Goal: Complete application form: Complete application form

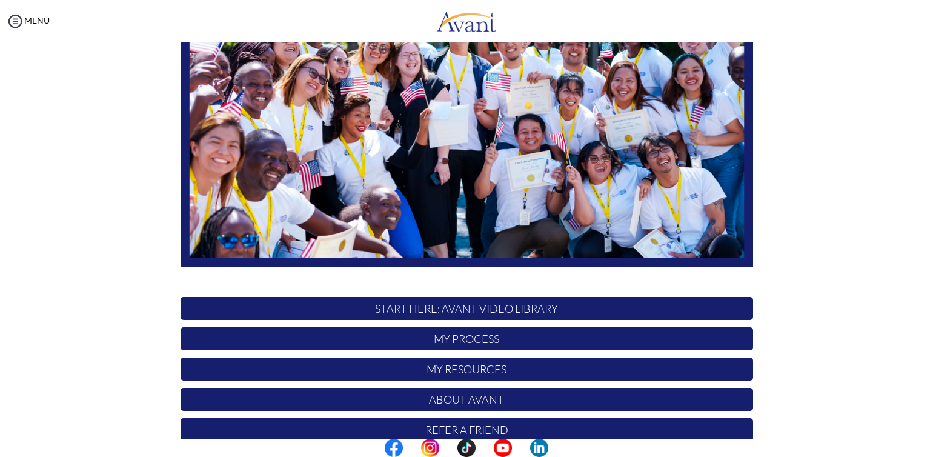
scroll to position [216, 0]
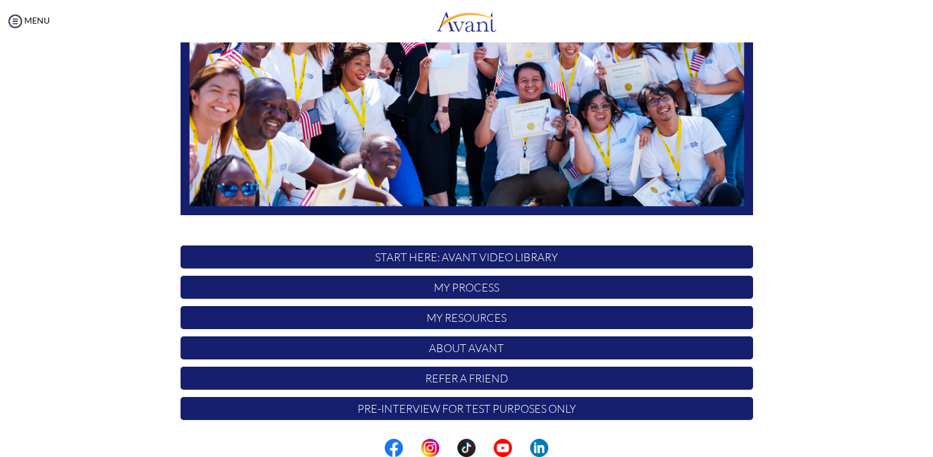
click at [473, 256] on p "START HERE: Avant Video Library" at bounding box center [467, 256] width 572 height 23
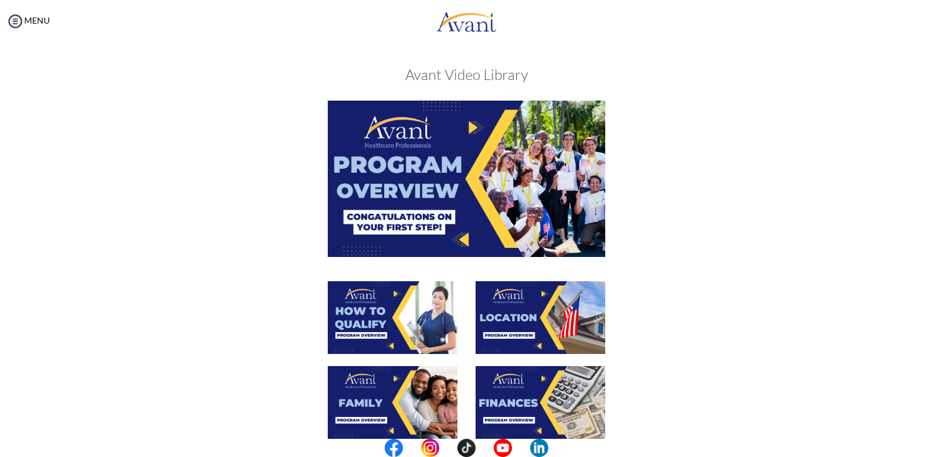
click at [470, 133] on img at bounding box center [466, 179] width 277 height 156
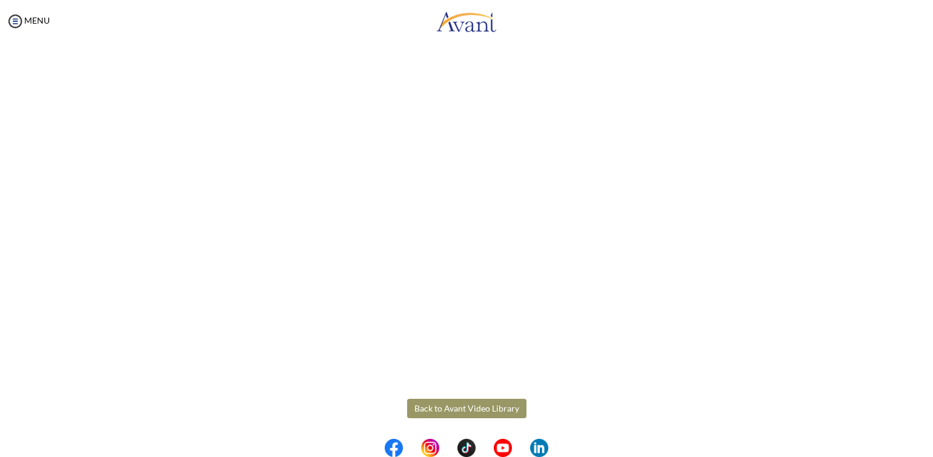
scroll to position [138, 0]
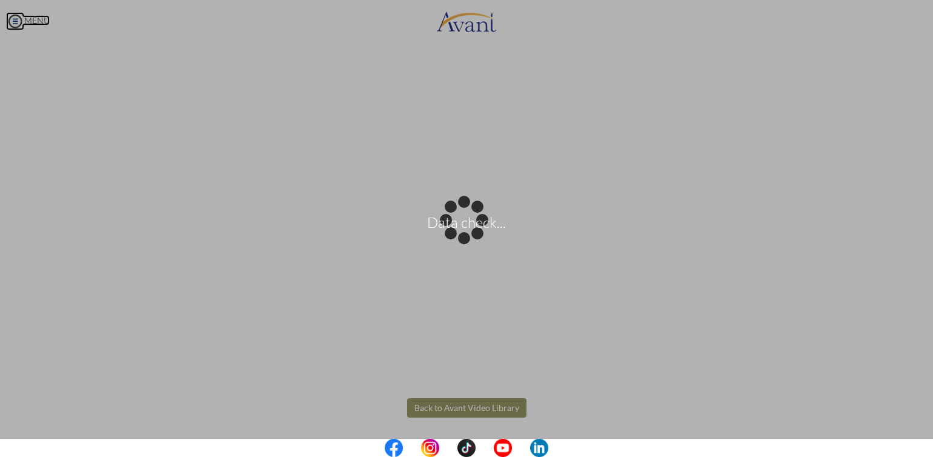
click at [16, 21] on body "Data check... Maintenance break. Please come back in 2 hours. MENU My Status Wh…" at bounding box center [466, 228] width 933 height 457
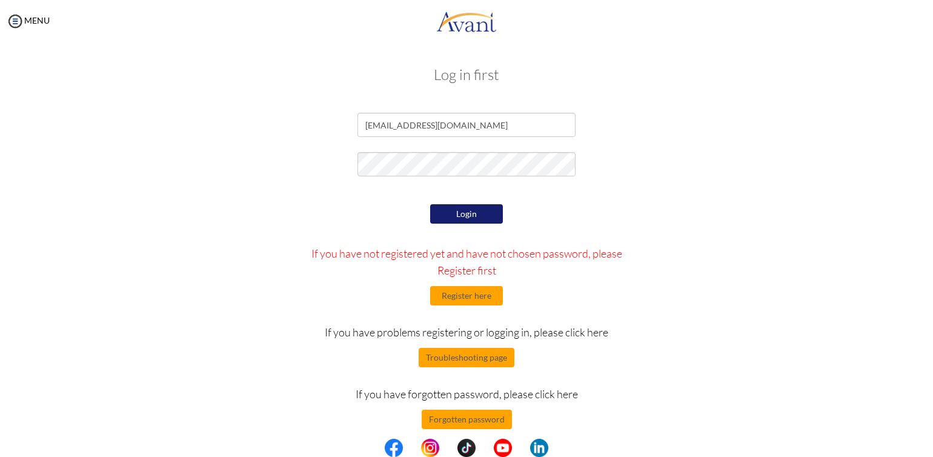
click at [458, 214] on button "Login" at bounding box center [466, 213] width 73 height 19
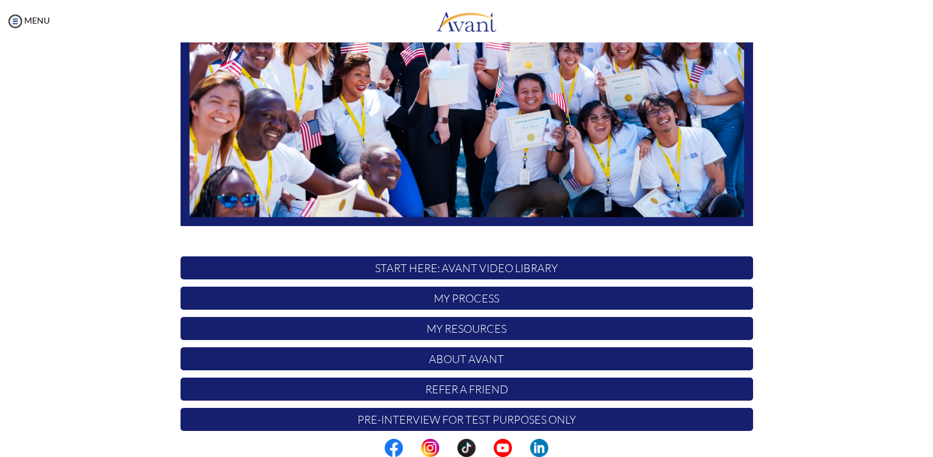
scroll to position [216, 0]
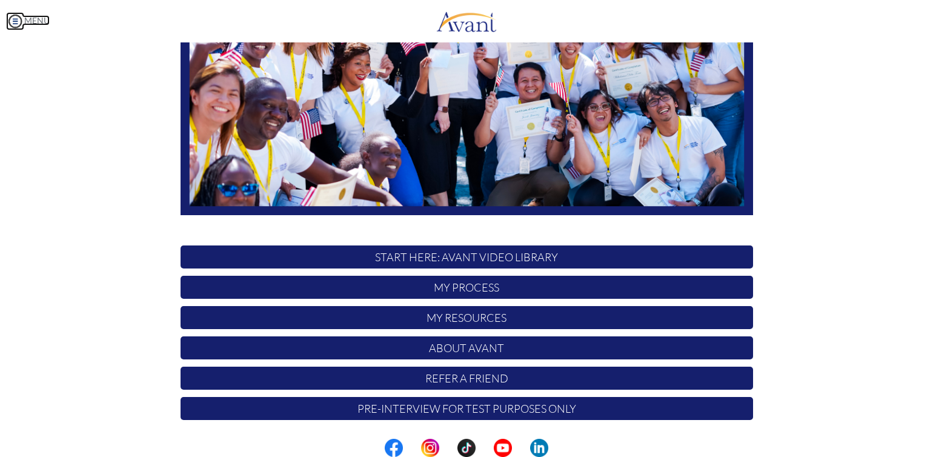
click at [17, 18] on img at bounding box center [15, 21] width 18 height 18
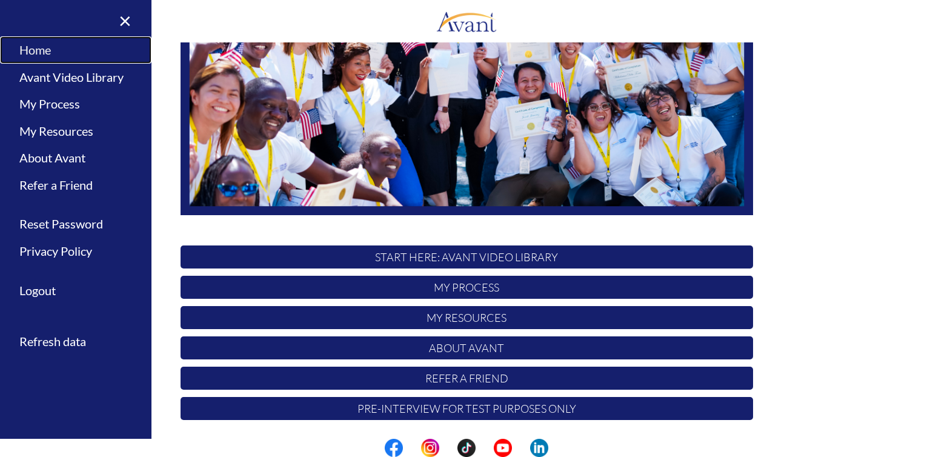
click at [87, 49] on link "Home" at bounding box center [75, 49] width 151 height 27
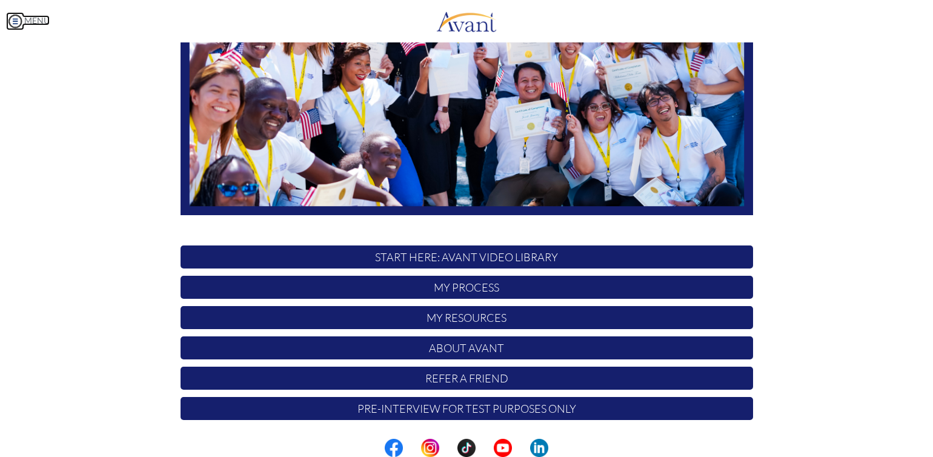
click at [16, 19] on img at bounding box center [15, 21] width 18 height 18
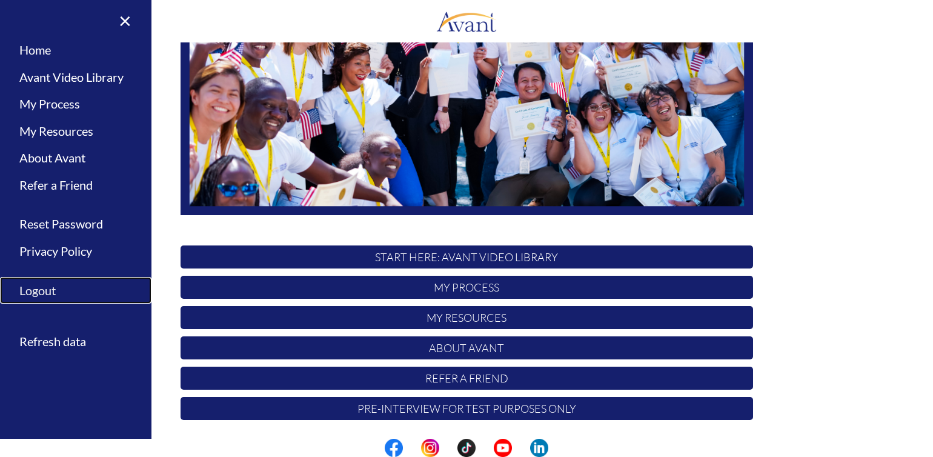
click at [68, 285] on link "Logout" at bounding box center [75, 290] width 151 height 27
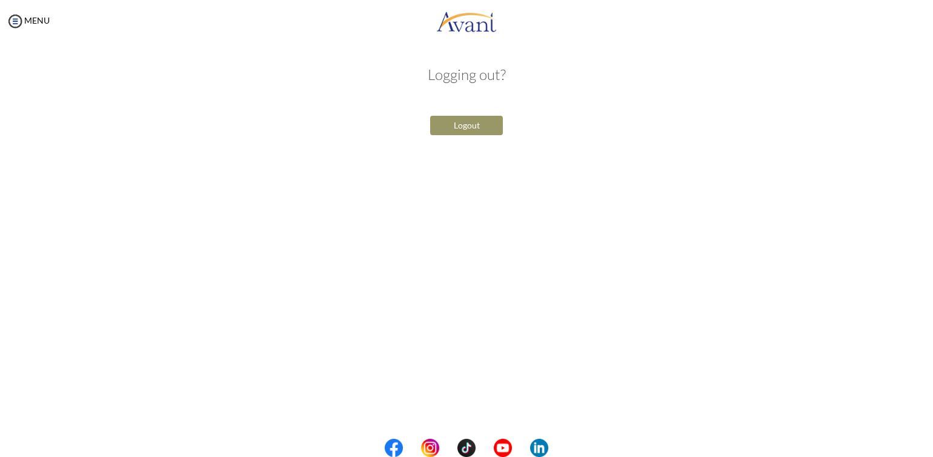
click at [479, 126] on button "Logout" at bounding box center [466, 125] width 73 height 19
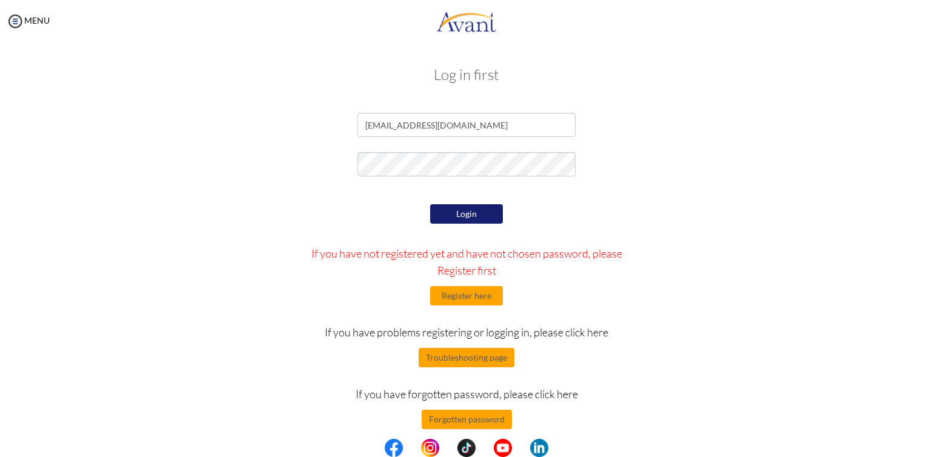
click at [448, 214] on button "Login" at bounding box center [466, 213] width 73 height 19
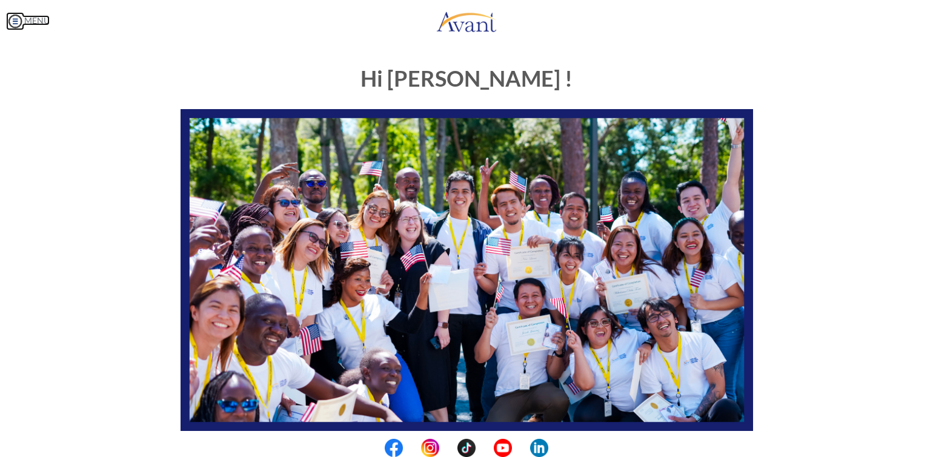
click at [18, 16] on img at bounding box center [15, 21] width 18 height 18
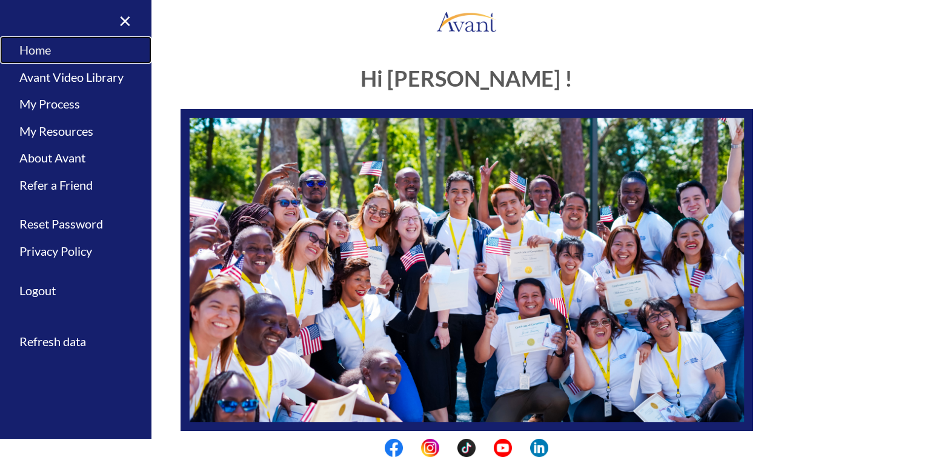
click at [27, 53] on link "Home" at bounding box center [75, 49] width 151 height 27
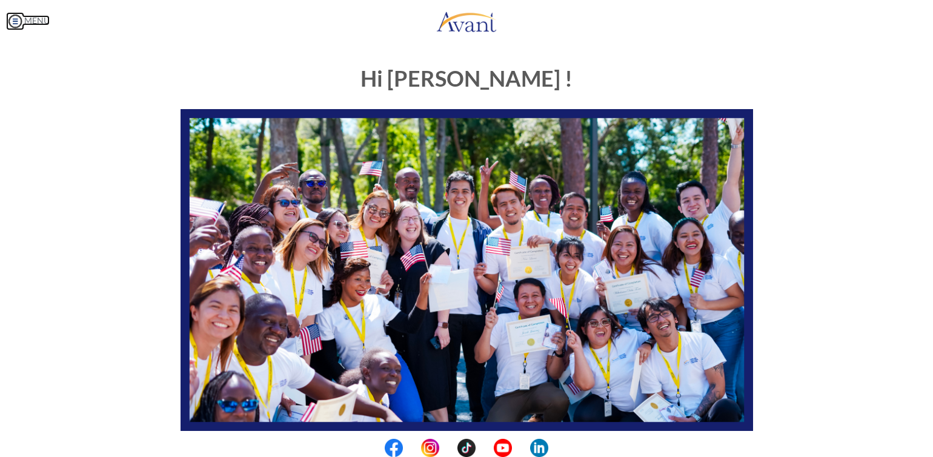
click at [12, 22] on img at bounding box center [15, 21] width 18 height 18
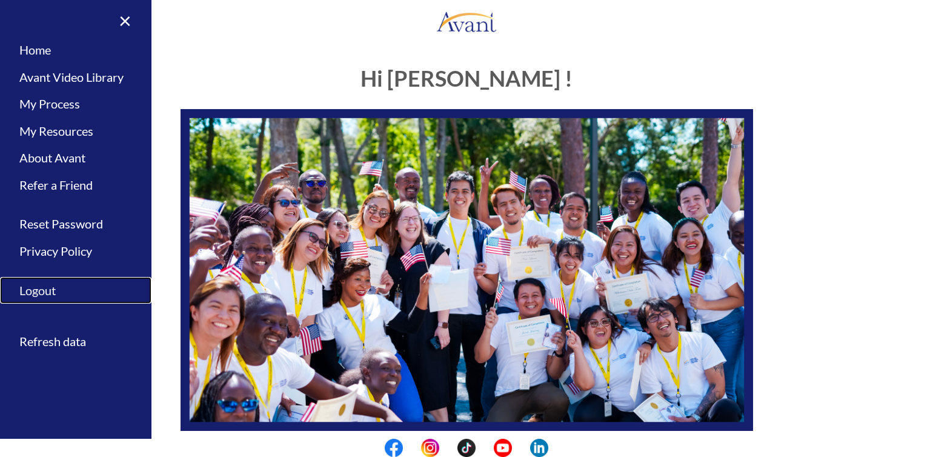
click at [86, 297] on link "Logout" at bounding box center [75, 290] width 151 height 27
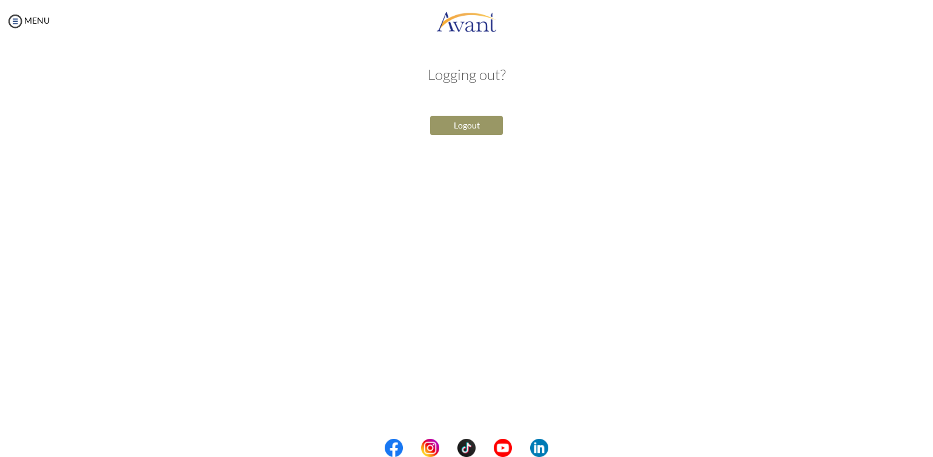
click at [453, 124] on button "Logout" at bounding box center [466, 125] width 73 height 19
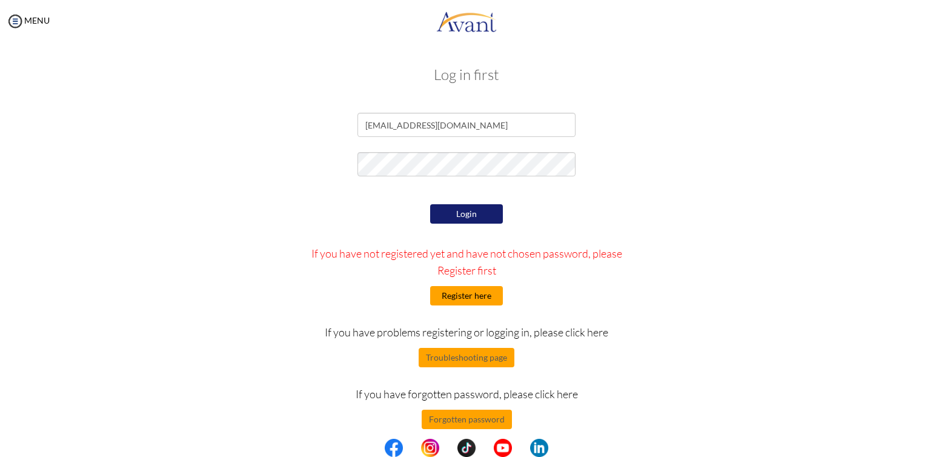
click at [452, 299] on button "Register here" at bounding box center [466, 295] width 73 height 19
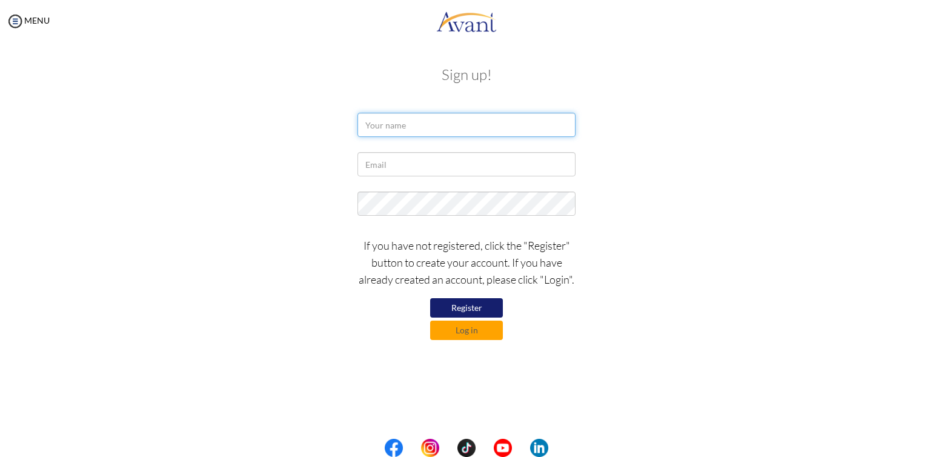
click at [387, 127] on input "text" at bounding box center [466, 125] width 218 height 24
type input "[PERSON_NAME]"
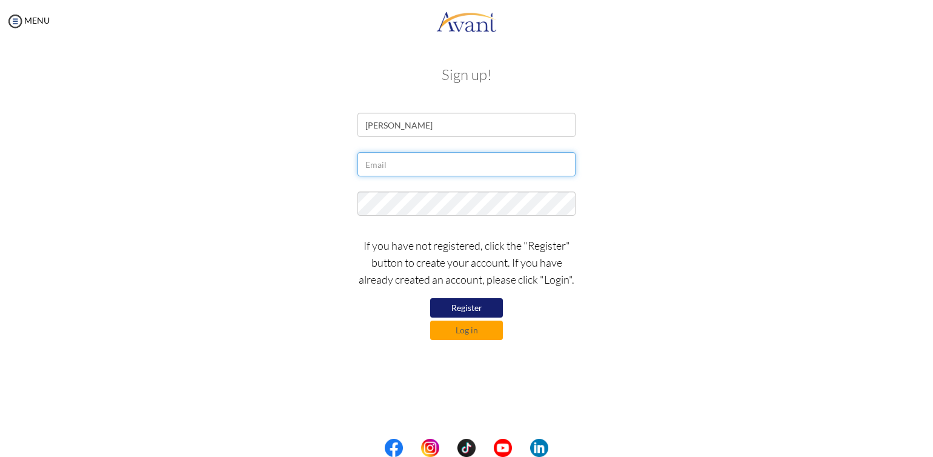
click at [386, 161] on input "text" at bounding box center [466, 164] width 218 height 24
type input "[EMAIL_ADDRESS][DOMAIN_NAME]"
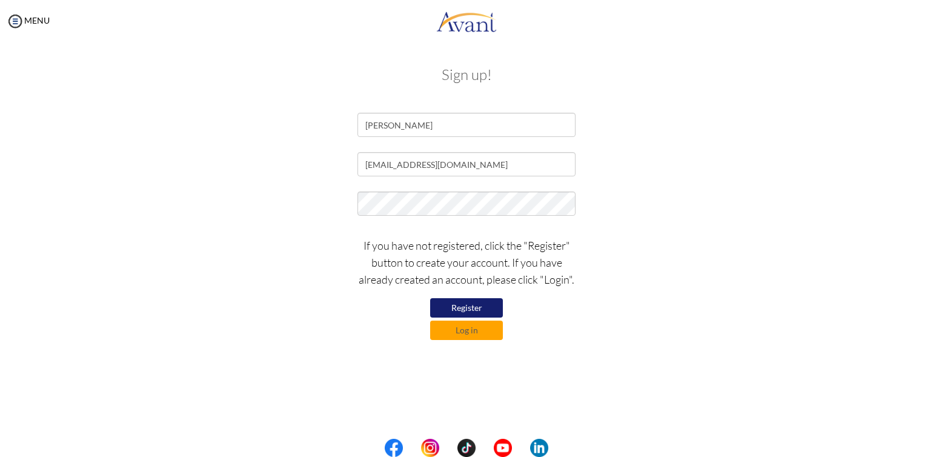
click at [452, 307] on button "Register" at bounding box center [466, 307] width 73 height 19
click at [454, 309] on button "Register" at bounding box center [466, 307] width 73 height 19
click at [457, 333] on button "Log in" at bounding box center [466, 329] width 73 height 19
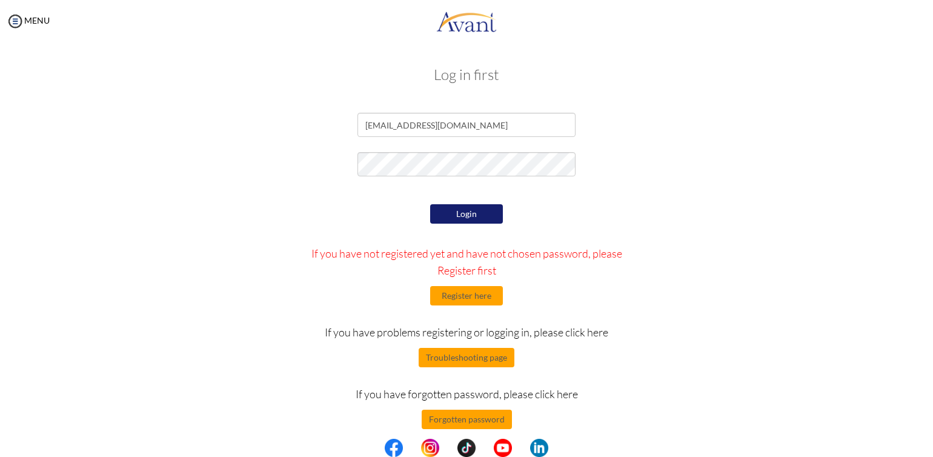
click at [477, 211] on button "Login" at bounding box center [466, 213] width 73 height 19
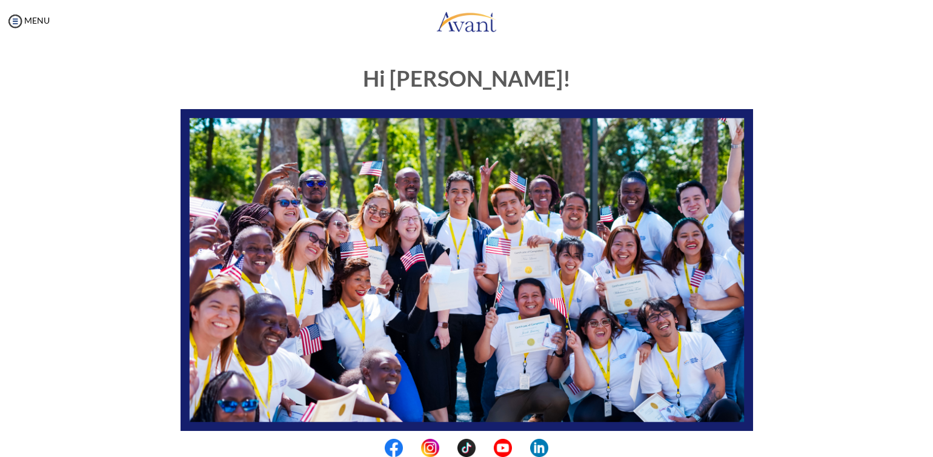
scroll to position [216, 0]
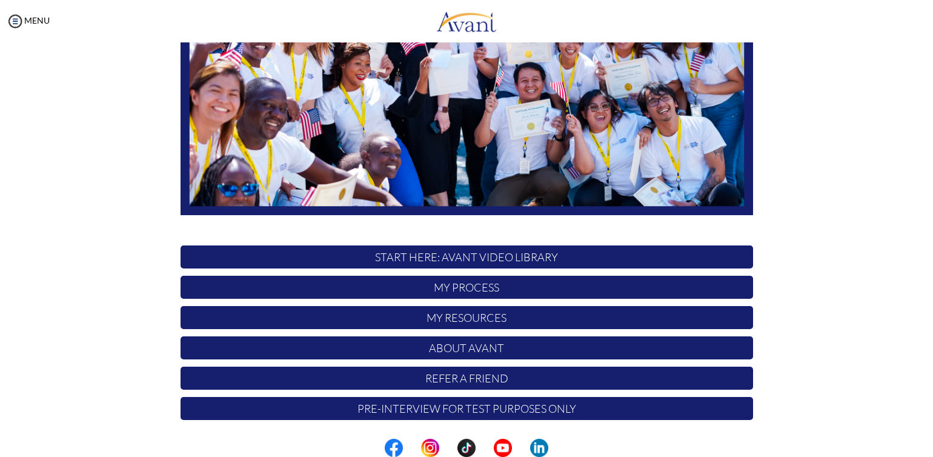
click at [500, 413] on p "Pre-Interview for test purposes only" at bounding box center [467, 408] width 572 height 23
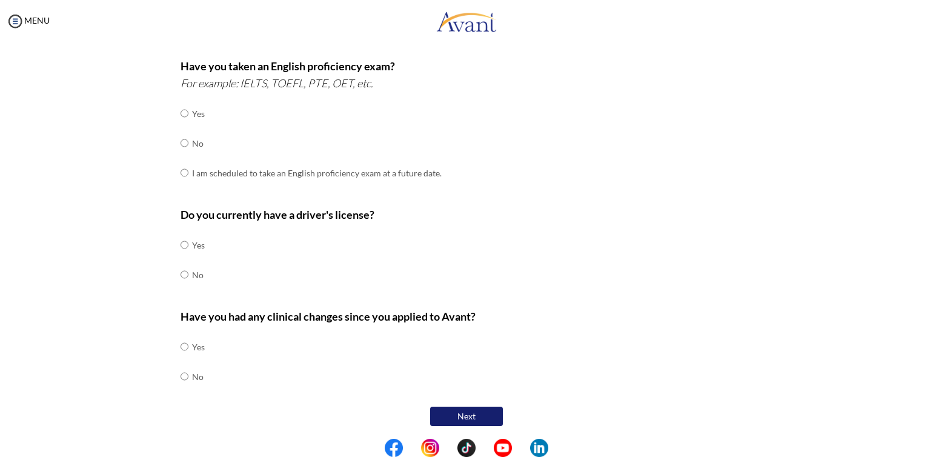
scroll to position [0, 0]
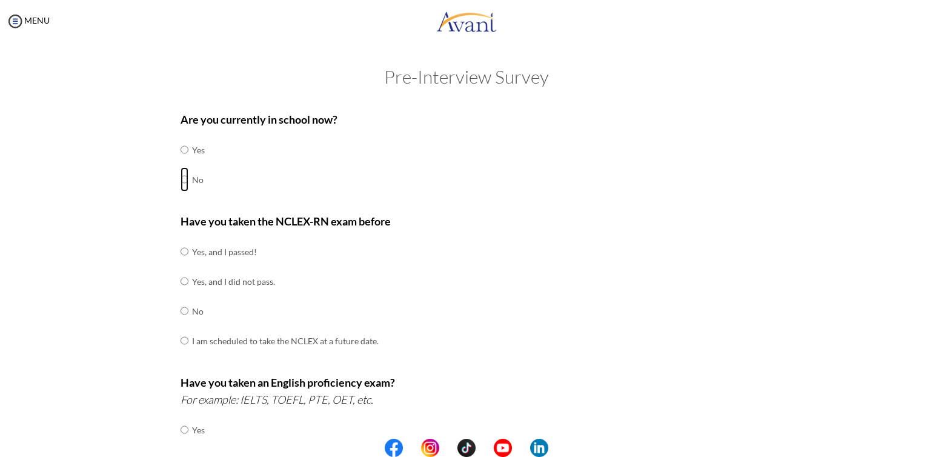
click at [181, 162] on input "radio" at bounding box center [185, 150] width 8 height 24
radio input "true"
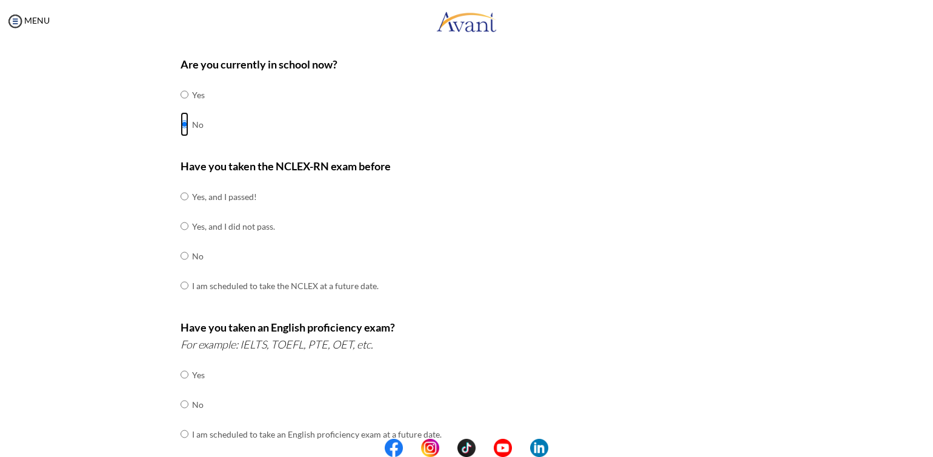
scroll to position [58, 0]
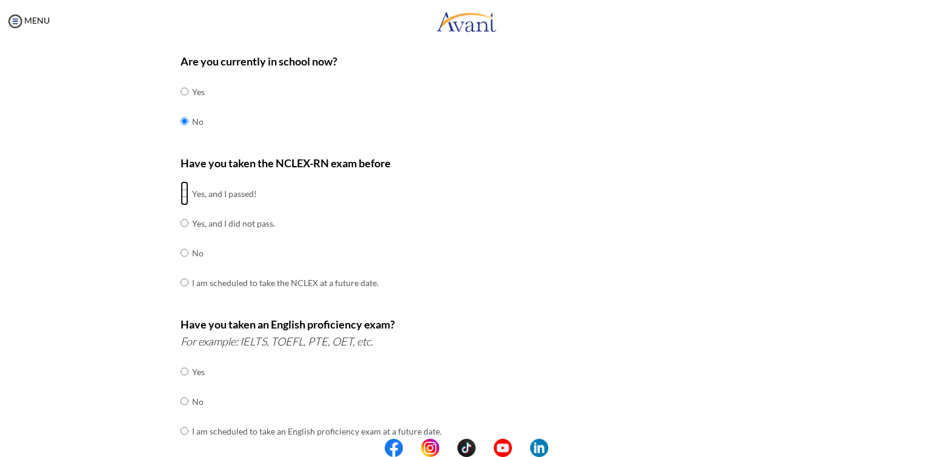
click at [181, 189] on input "radio" at bounding box center [185, 193] width 8 height 24
radio input "true"
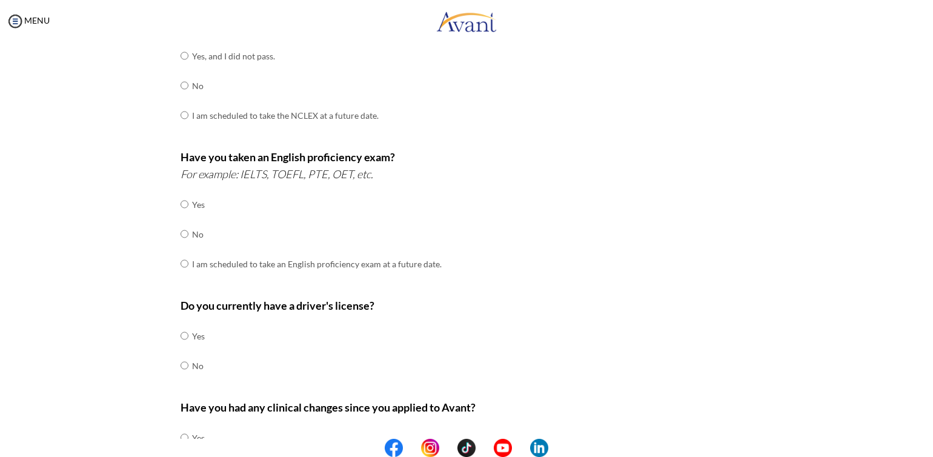
scroll to position [225, 0]
click at [181, 216] on input "radio" at bounding box center [185, 204] width 8 height 24
radio input "true"
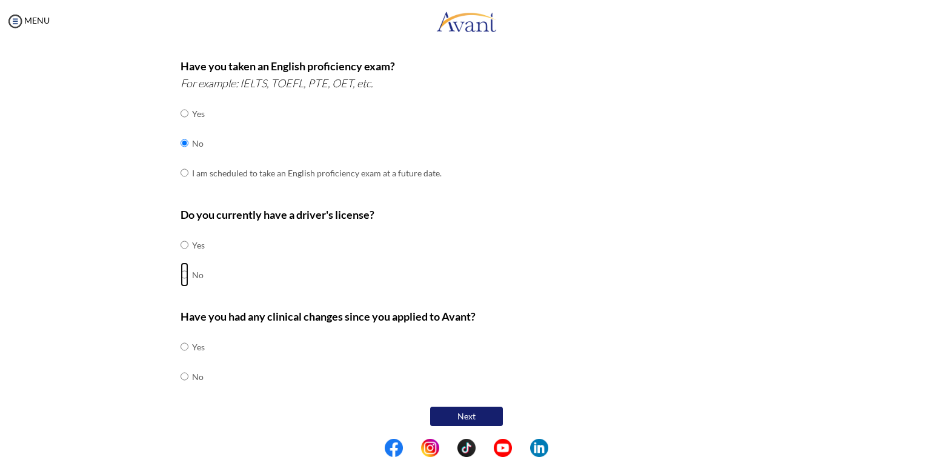
click at [181, 257] on input "radio" at bounding box center [185, 245] width 8 height 24
radio input "true"
click at [181, 359] on input "radio" at bounding box center [185, 346] width 8 height 24
radio input "true"
click at [464, 410] on button "Next" at bounding box center [466, 415] width 73 height 19
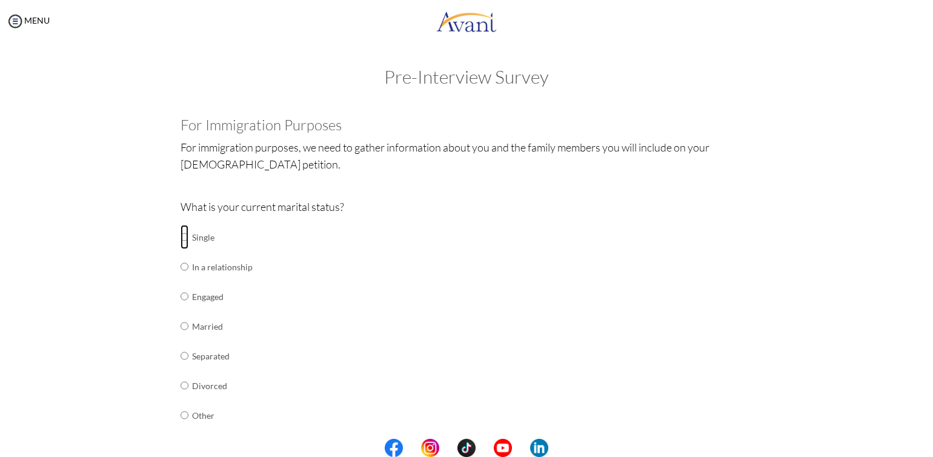
click at [181, 239] on input "radio" at bounding box center [185, 237] width 8 height 24
radio input "true"
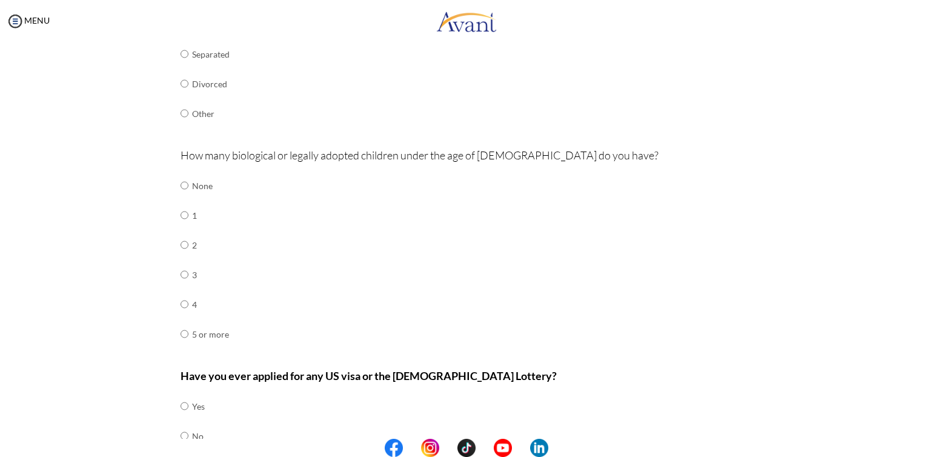
scroll to position [361, 0]
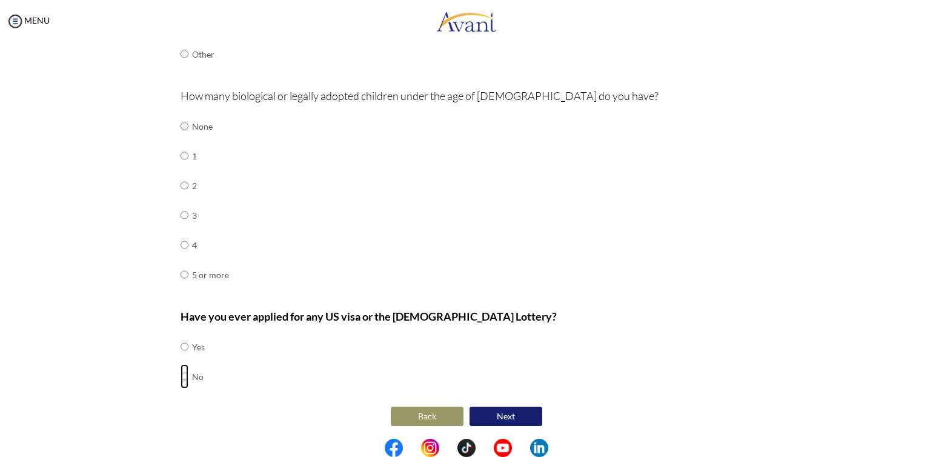
click at [181, 359] on input "radio" at bounding box center [185, 346] width 8 height 24
radio input "true"
click at [181, 123] on input "radio" at bounding box center [185, 126] width 8 height 24
radio input "true"
click at [490, 410] on button "Next" at bounding box center [505, 415] width 73 height 19
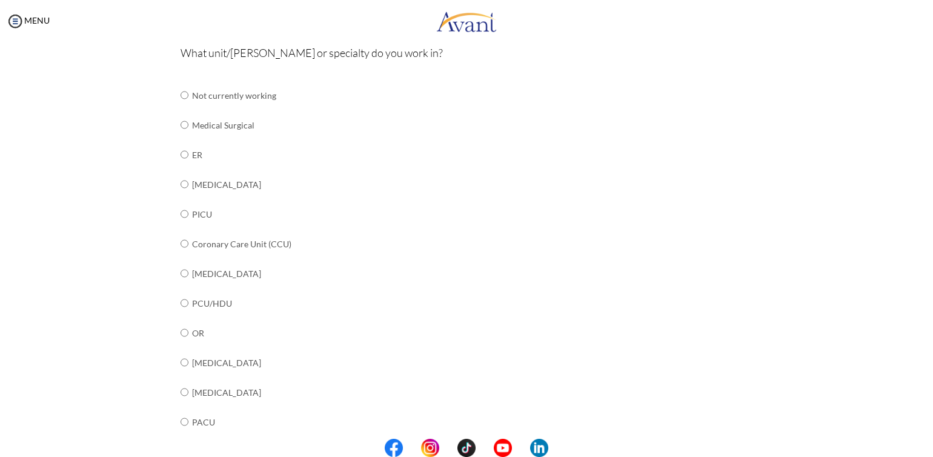
scroll to position [186, 0]
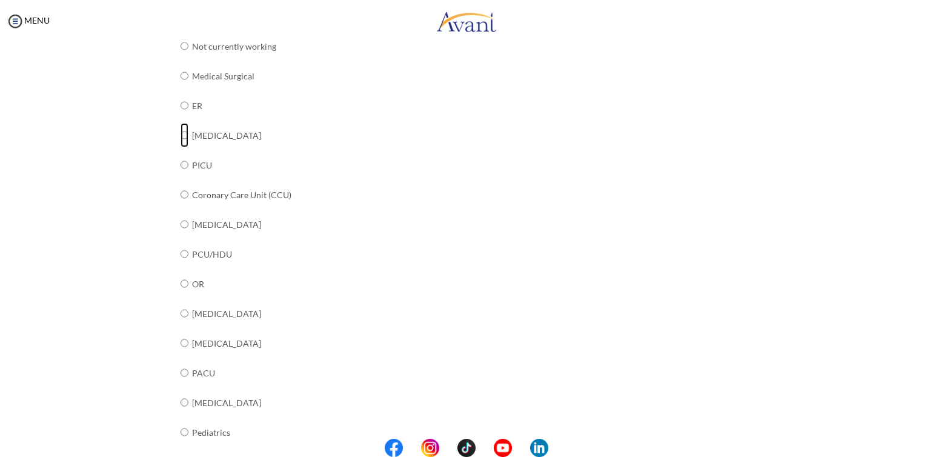
click at [181, 58] on input "radio" at bounding box center [185, 46] width 8 height 24
radio input "true"
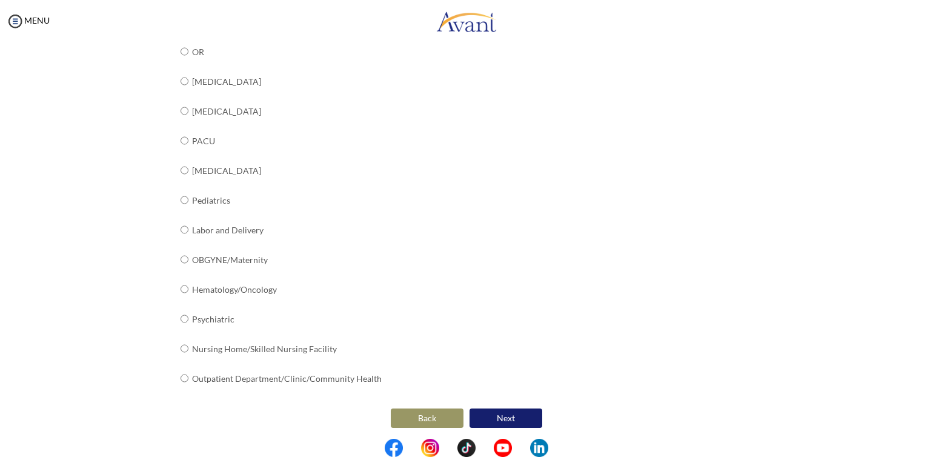
scroll to position [419, 0]
click at [516, 409] on button "Next" at bounding box center [505, 416] width 73 height 19
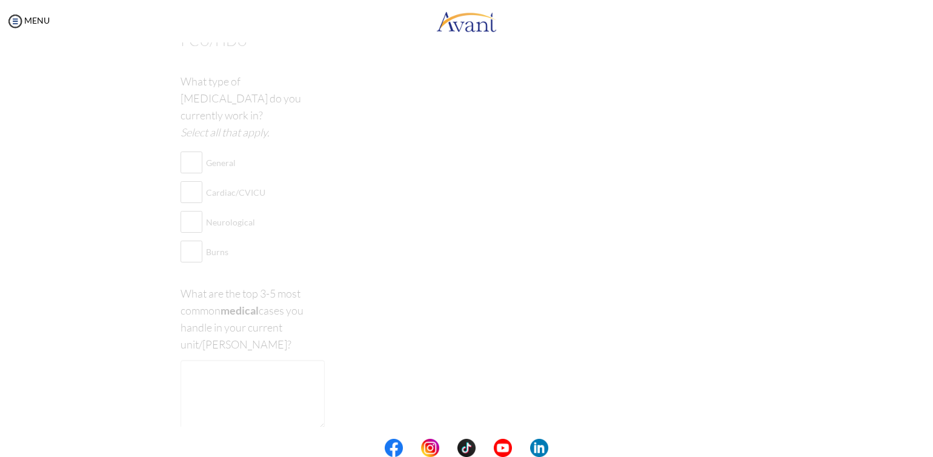
scroll to position [24, 0]
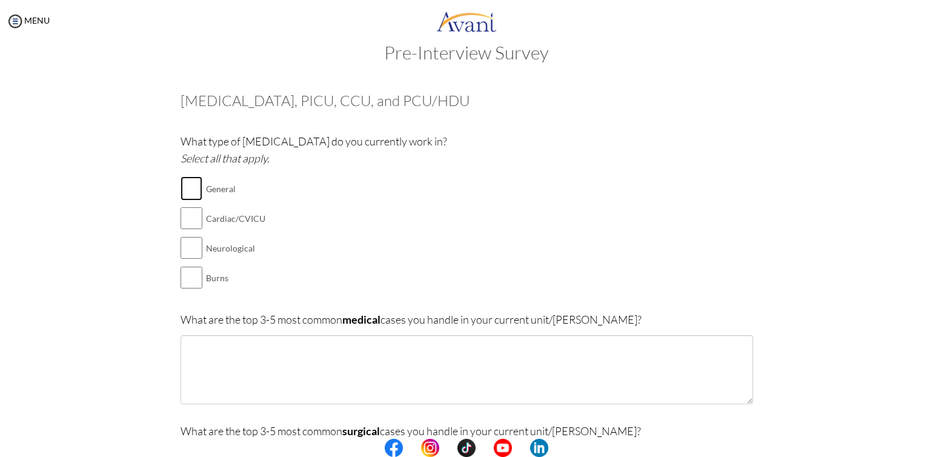
click at [193, 190] on input "checkbox" at bounding box center [192, 188] width 22 height 24
checkbox input "true"
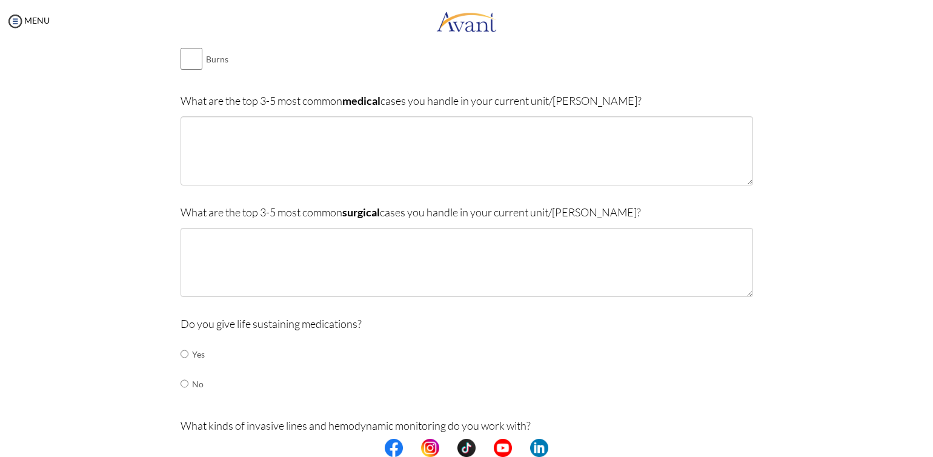
scroll to position [214, 0]
